Goal: Task Accomplishment & Management: Use online tool/utility

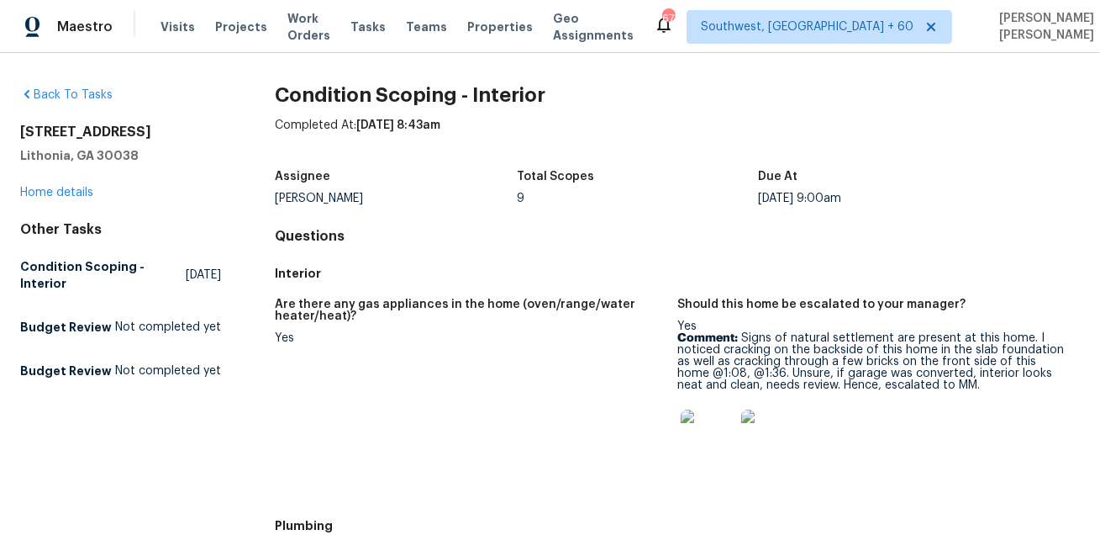
scroll to position [1321, 0]
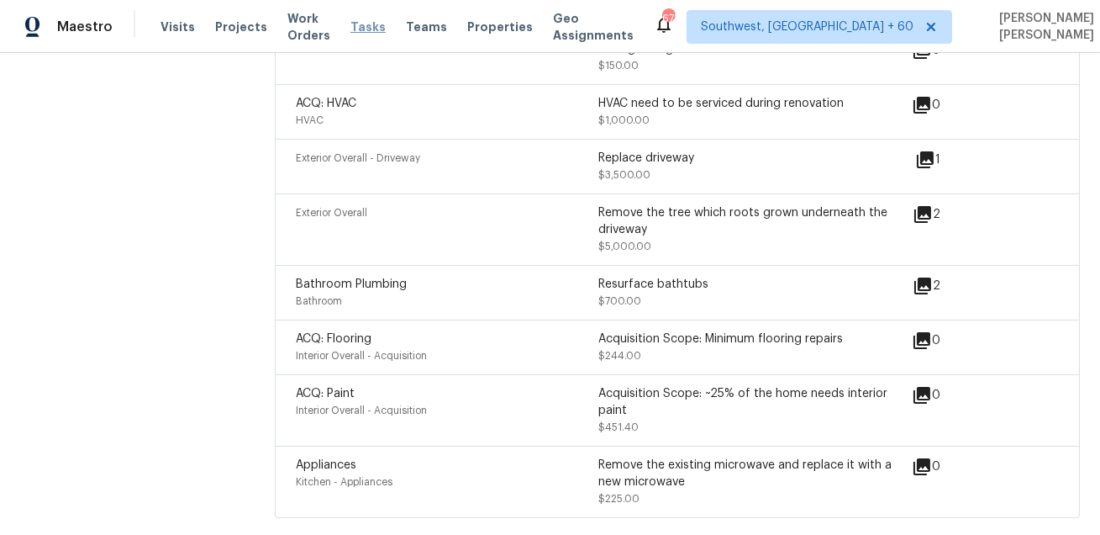
click at [378, 24] on span "Tasks" at bounding box center [367, 27] width 35 height 12
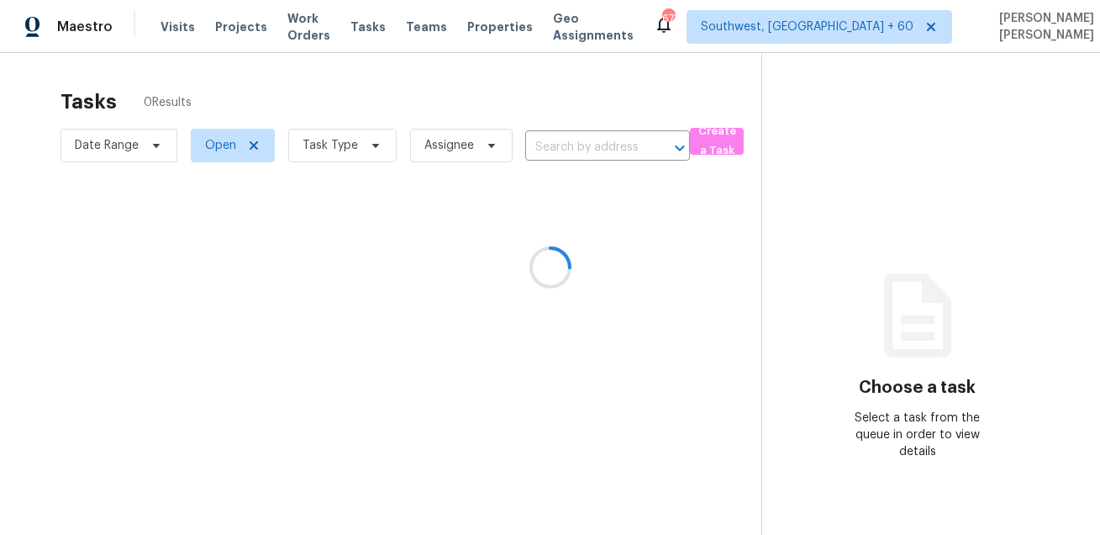
click at [772, 150] on div at bounding box center [550, 267] width 1100 height 535
click at [716, 144] on div at bounding box center [550, 267] width 1100 height 535
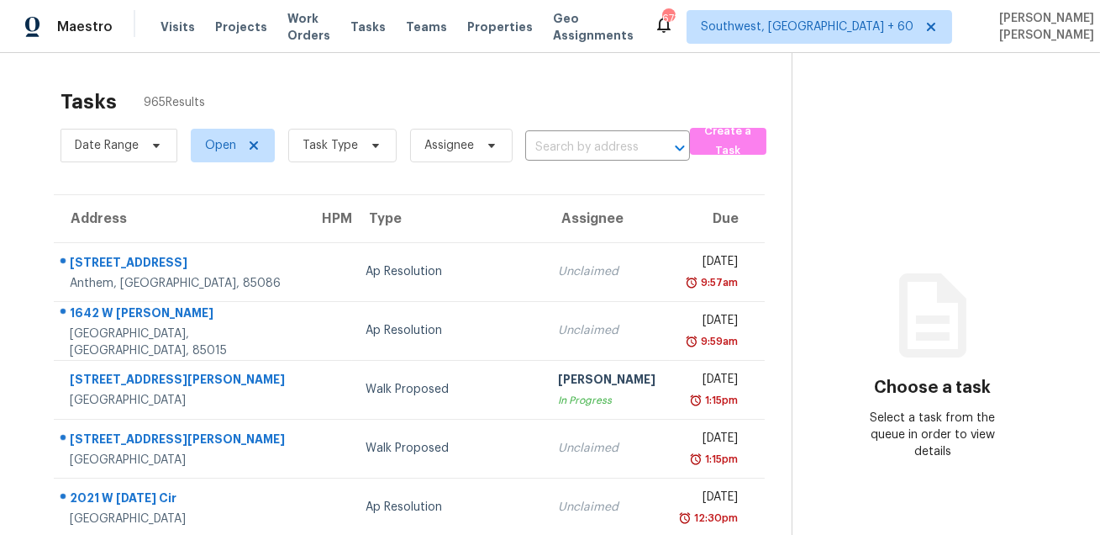
click at [641, 97] on div "Tasks 965 Results" at bounding box center [426, 102] width 731 height 44
click at [699, 139] on span "Create a Task" at bounding box center [727, 141] width 59 height 39
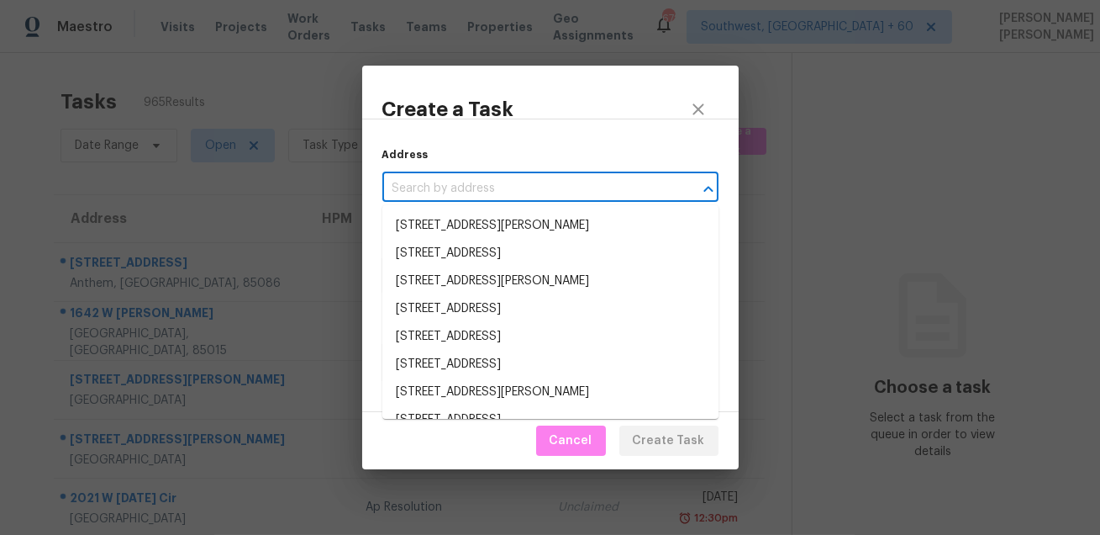
click at [430, 186] on input "text" at bounding box center [526, 189] width 289 height 26
paste input "12151 Swords Creek Rd, Houston, TX 77067"
type input "12151 Swords Creek Rd, Houston, TX 77067"
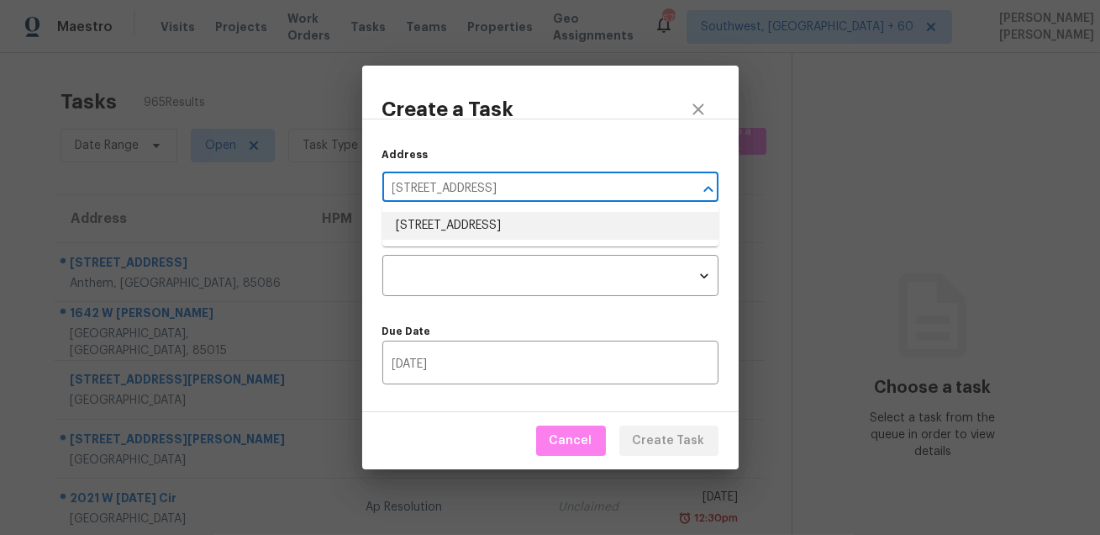
click at [432, 221] on li "12151 Swords Creek Rd, Houston, TX 77067" at bounding box center [550, 226] width 336 height 28
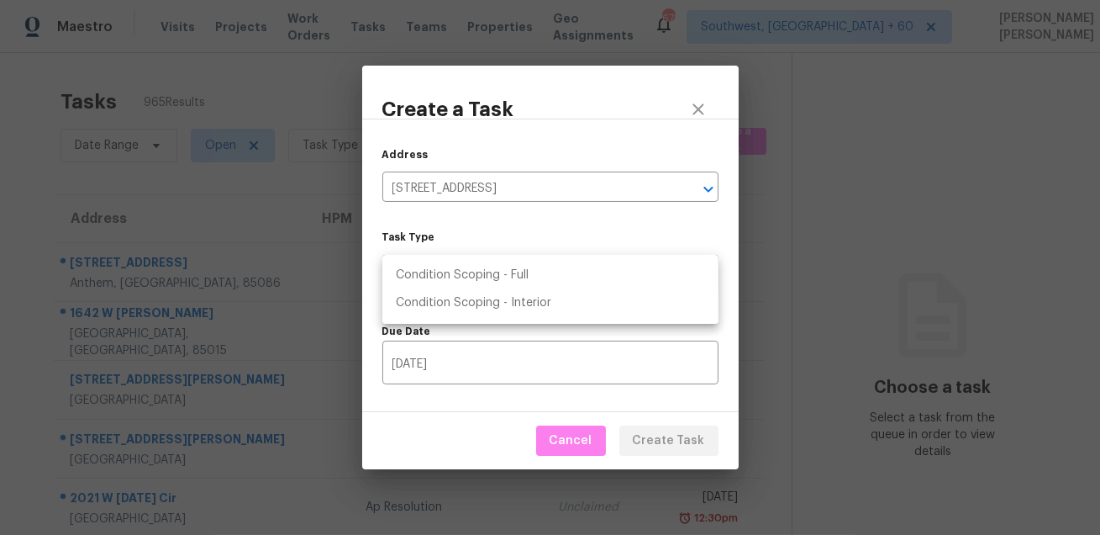
click at [433, 260] on body "Maestro Visits Projects Work Orders Tasks Teams Properties Geo Assignments 672 …" at bounding box center [550, 267] width 1100 height 535
click at [475, 282] on li "Condition Scoping - Full" at bounding box center [550, 275] width 336 height 28
type input "virtual_full_assessment"
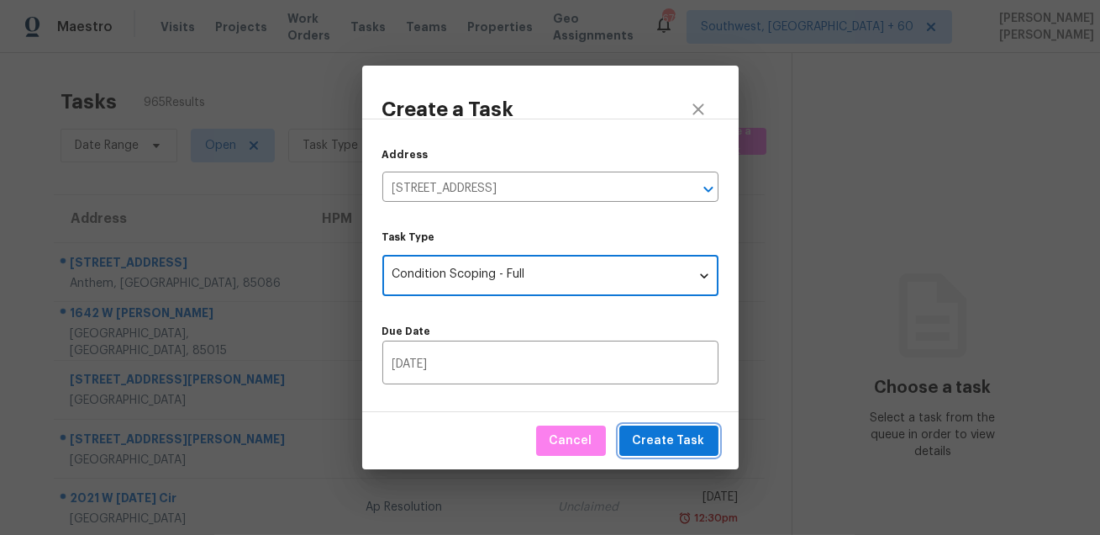
click at [646, 441] on span "Create Task" at bounding box center [669, 440] width 72 height 21
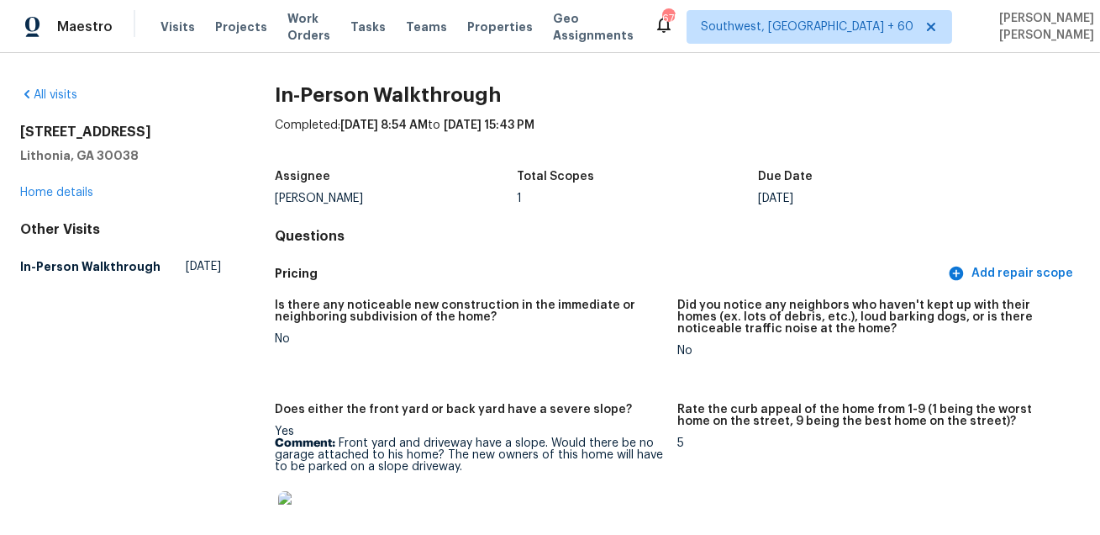
scroll to position [412, 0]
